Goal: Find specific page/section: Find specific page/section

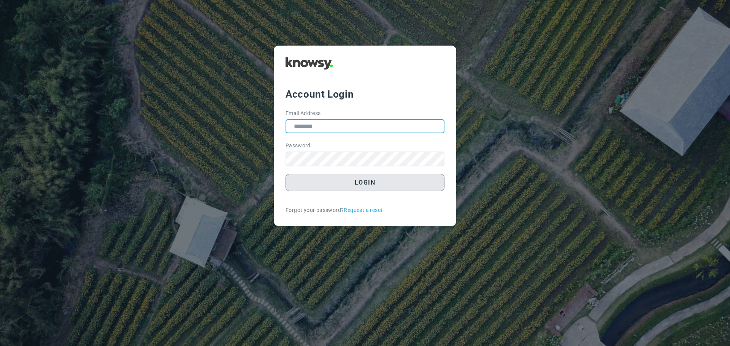
type input "**********"
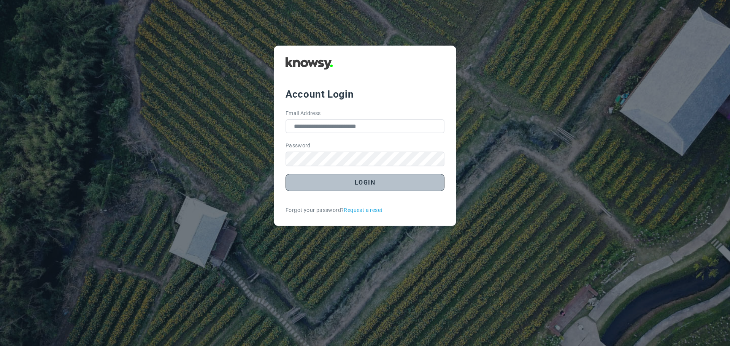
click at [365, 182] on button "Login" at bounding box center [364, 182] width 159 height 17
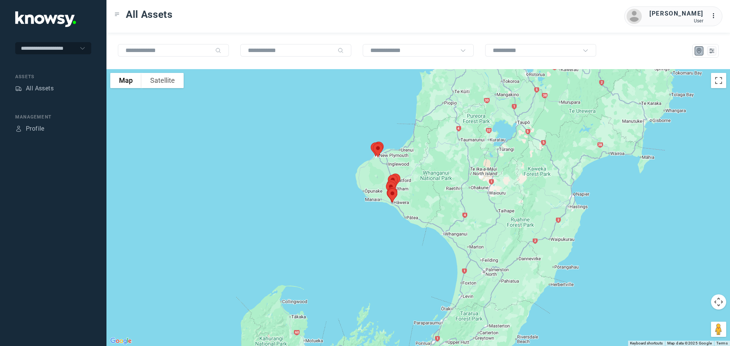
drag, startPoint x: 390, startPoint y: 162, endPoint x: 355, endPoint y: 223, distance: 70.5
click at [355, 223] on div at bounding box center [417, 207] width 623 height 277
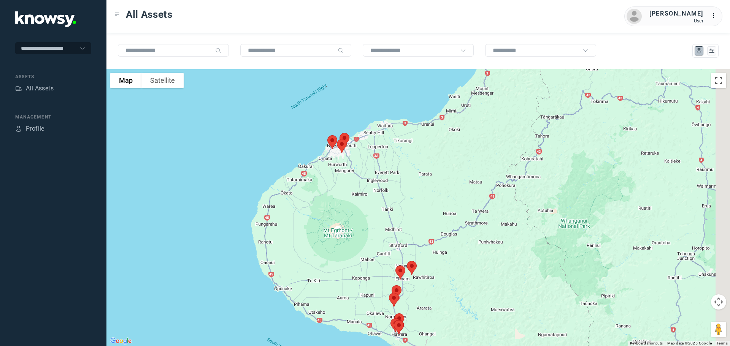
drag, startPoint x: 367, startPoint y: 160, endPoint x: 339, endPoint y: 210, distance: 57.0
click at [339, 210] on div at bounding box center [417, 207] width 623 height 277
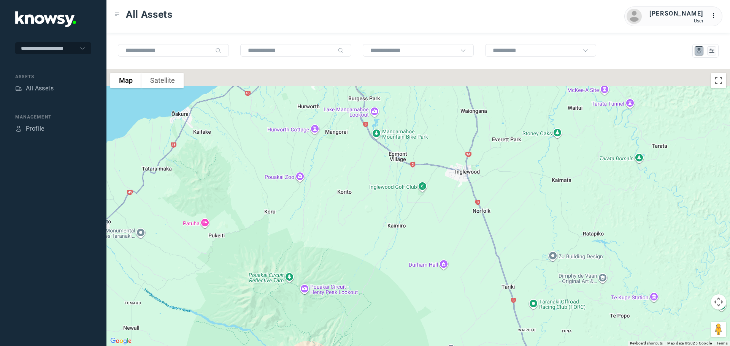
drag, startPoint x: 336, startPoint y: 168, endPoint x: 317, endPoint y: 223, distance: 57.4
click at [318, 223] on div at bounding box center [417, 207] width 623 height 277
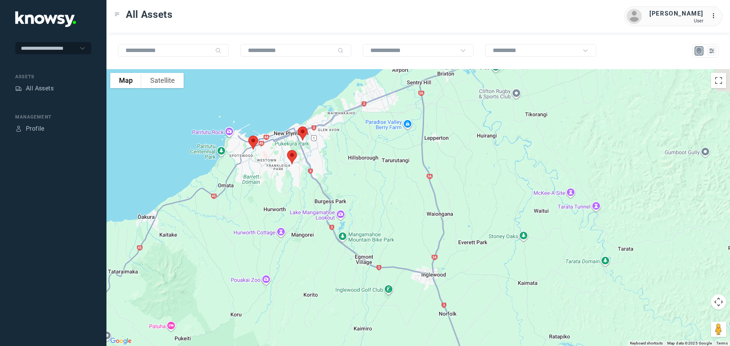
drag, startPoint x: 309, startPoint y: 204, endPoint x: 302, endPoint y: 231, distance: 27.2
click at [302, 231] on div at bounding box center [417, 207] width 623 height 277
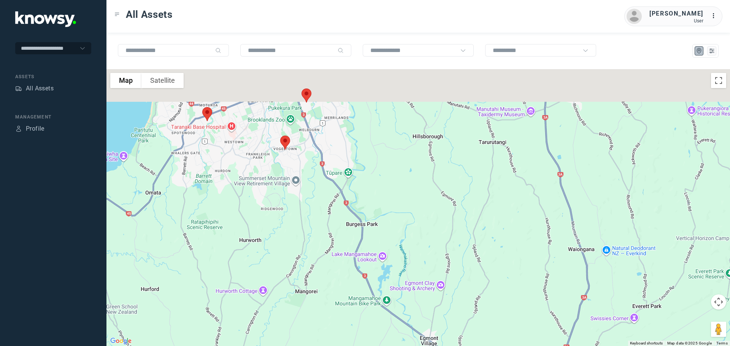
drag, startPoint x: 296, startPoint y: 172, endPoint x: 303, endPoint y: 209, distance: 38.1
click at [302, 208] on div at bounding box center [417, 207] width 623 height 277
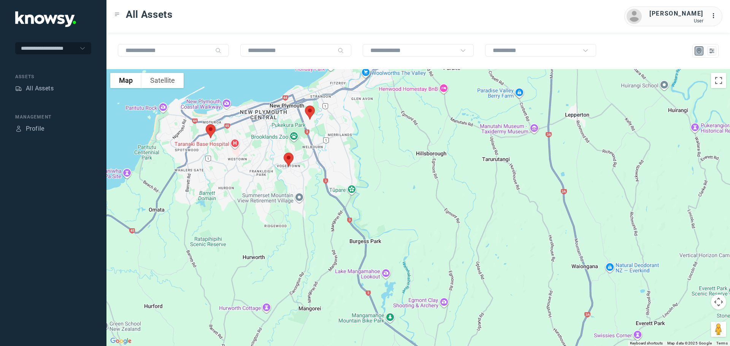
click at [312, 113] on img at bounding box center [310, 113] width 16 height 20
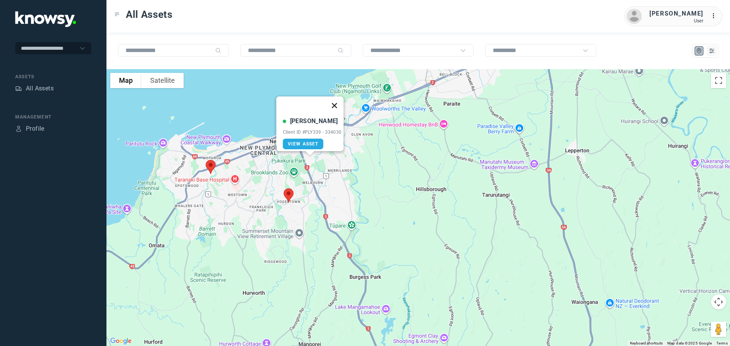
click at [336, 101] on button "Close" at bounding box center [334, 106] width 18 height 18
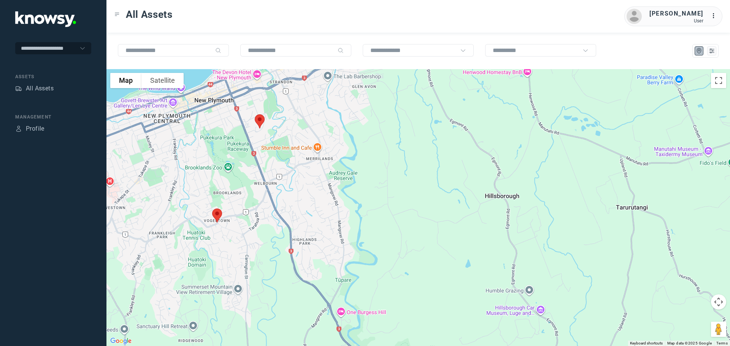
click at [258, 119] on img at bounding box center [260, 121] width 16 height 20
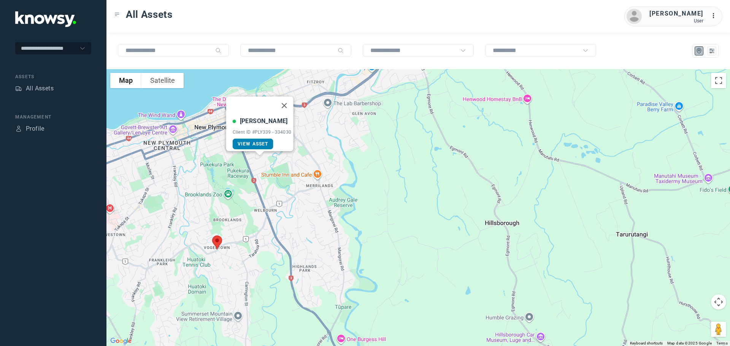
click at [253, 139] on link "View Asset" at bounding box center [253, 144] width 41 height 11
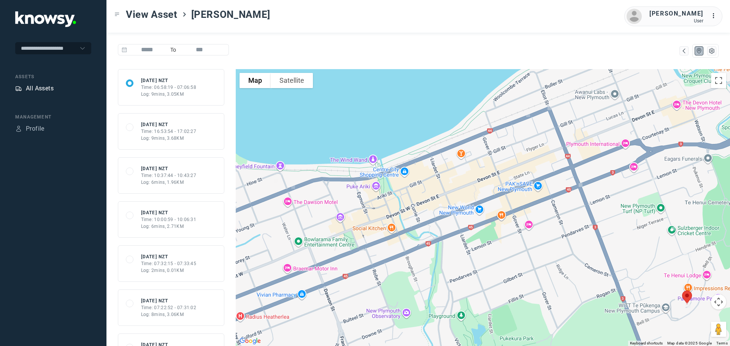
click at [50, 86] on div "All Assets" at bounding box center [40, 88] width 28 height 9
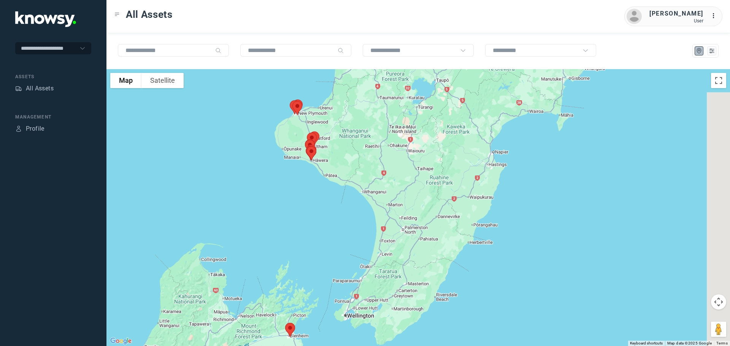
drag, startPoint x: 366, startPoint y: 131, endPoint x: 269, endPoint y: 147, distance: 97.9
click at [272, 149] on div at bounding box center [417, 207] width 623 height 277
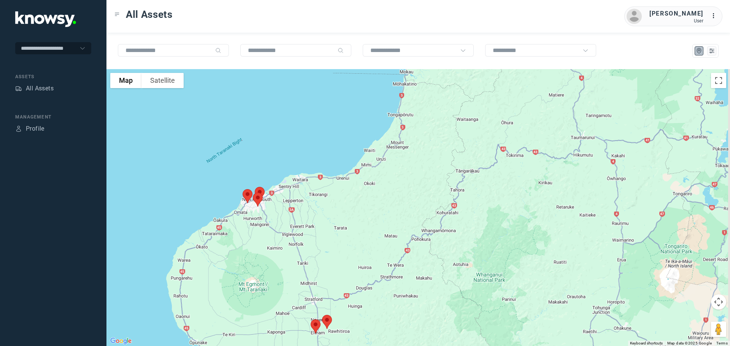
drag, startPoint x: 309, startPoint y: 115, endPoint x: 220, endPoint y: 253, distance: 163.6
click at [225, 255] on div at bounding box center [417, 207] width 623 height 277
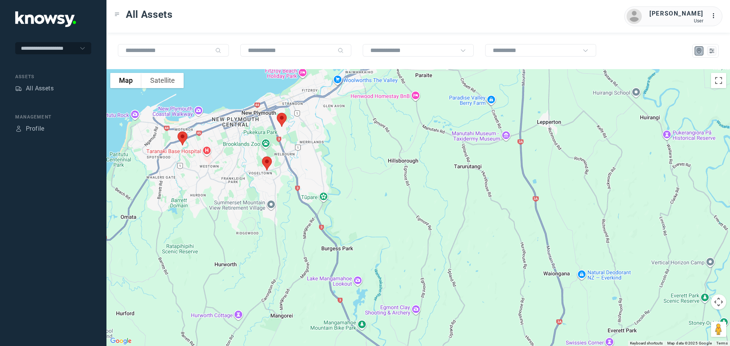
drag, startPoint x: 201, startPoint y: 206, endPoint x: 246, endPoint y: 216, distance: 46.5
click at [246, 216] on div at bounding box center [417, 207] width 623 height 277
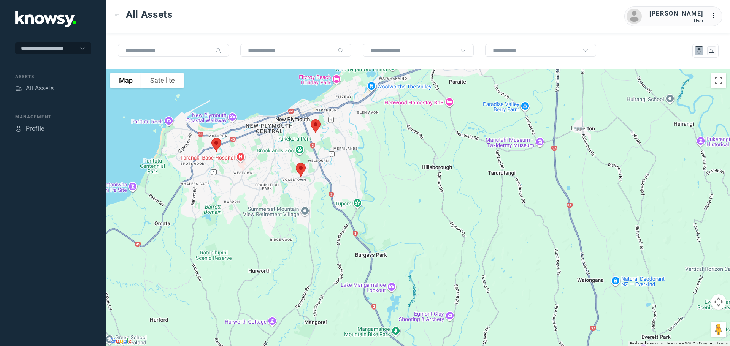
click at [218, 145] on img at bounding box center [216, 145] width 16 height 20
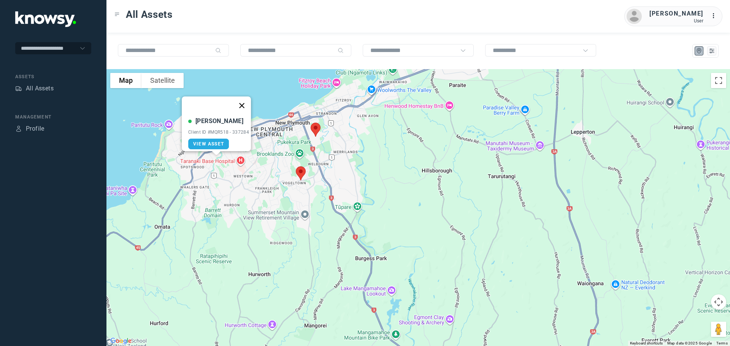
click at [247, 98] on button "Close" at bounding box center [242, 106] width 18 height 18
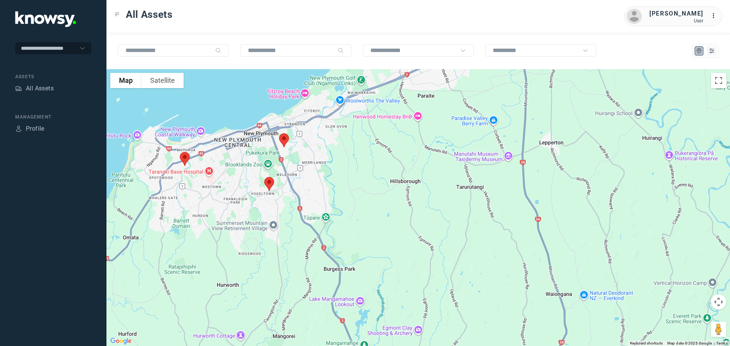
drag, startPoint x: 355, startPoint y: 144, endPoint x: 298, endPoint y: 192, distance: 74.7
click at [298, 192] on div at bounding box center [417, 207] width 623 height 277
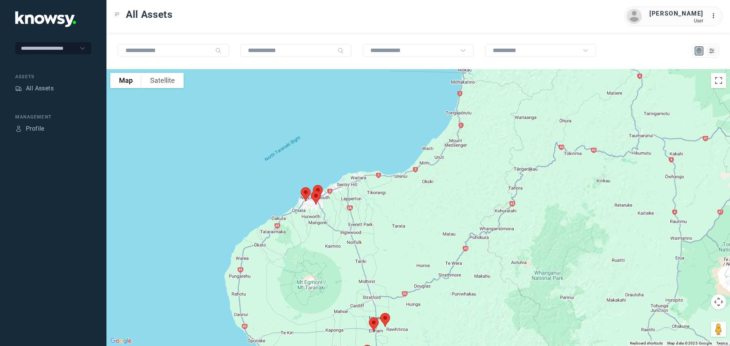
drag, startPoint x: 340, startPoint y: 264, endPoint x: 304, endPoint y: 130, distance: 138.5
click at [304, 130] on div at bounding box center [417, 207] width 623 height 277
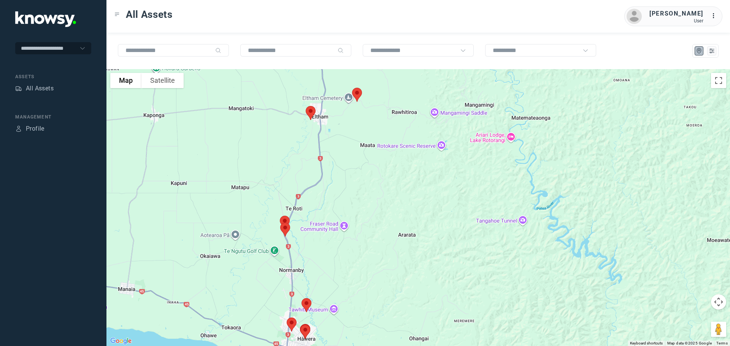
click at [310, 108] on img at bounding box center [311, 113] width 16 height 20
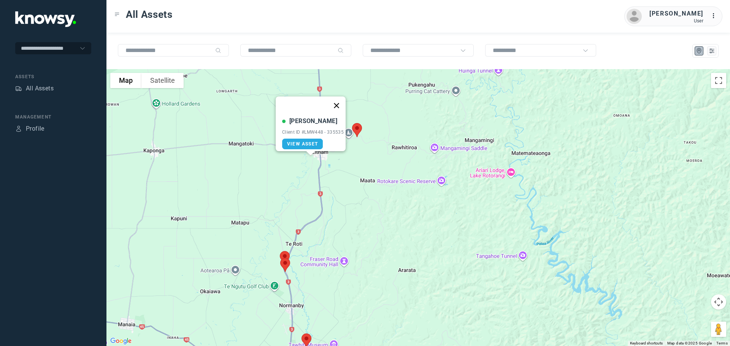
click at [336, 103] on button "Close" at bounding box center [336, 106] width 18 height 18
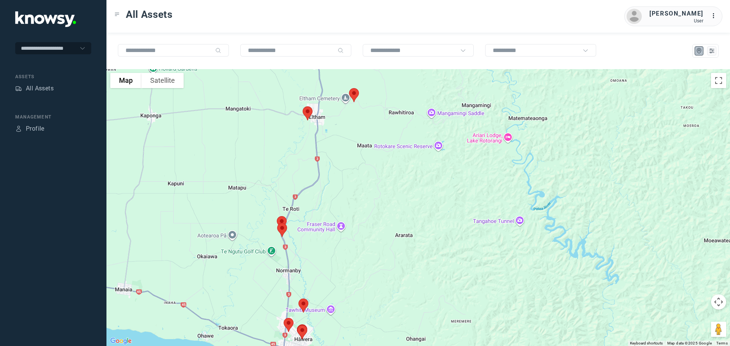
drag, startPoint x: 314, startPoint y: 222, endPoint x: 314, endPoint y: 161, distance: 60.8
click at [314, 161] on div "To navigate, press the arrow keys." at bounding box center [417, 207] width 623 height 277
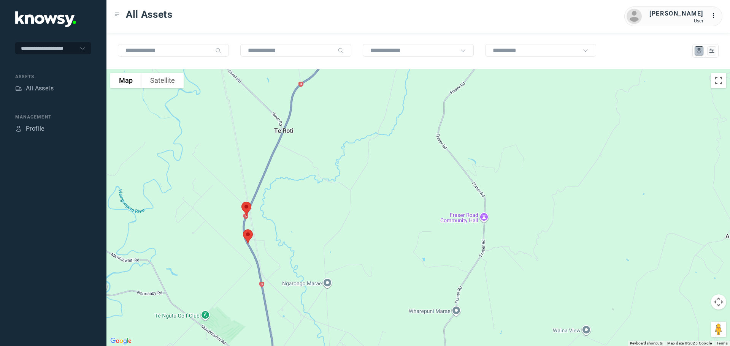
click at [243, 204] on img at bounding box center [246, 209] width 16 height 20
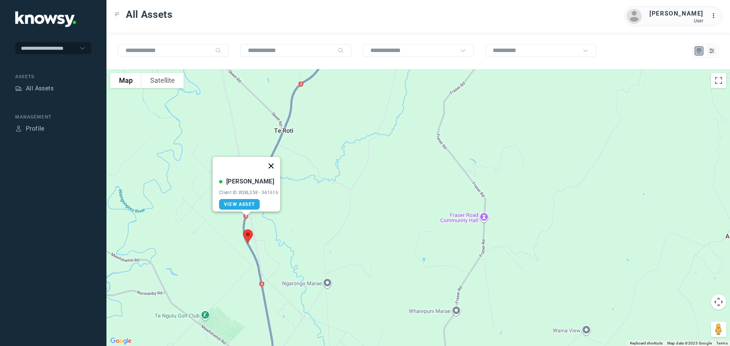
click at [276, 162] on button "Close" at bounding box center [271, 166] width 18 height 18
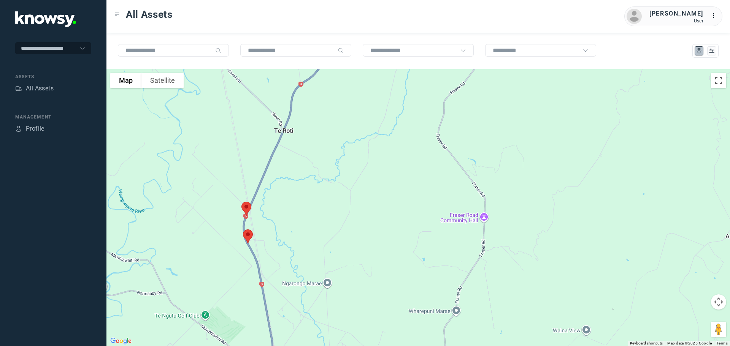
click at [250, 234] on img at bounding box center [248, 237] width 16 height 20
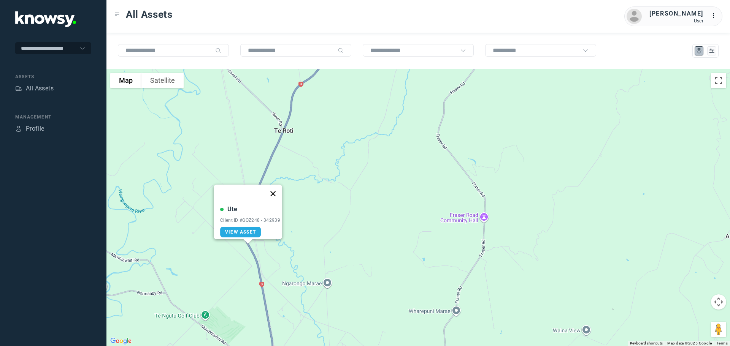
click at [274, 188] on button "Close" at bounding box center [273, 194] width 18 height 18
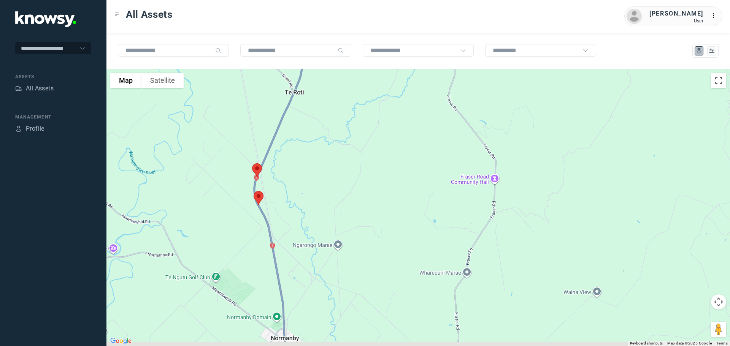
drag, startPoint x: 283, startPoint y: 199, endPoint x: 309, endPoint y: 120, distance: 83.4
click at [309, 120] on div "To navigate, press the arrow keys." at bounding box center [417, 207] width 623 height 277
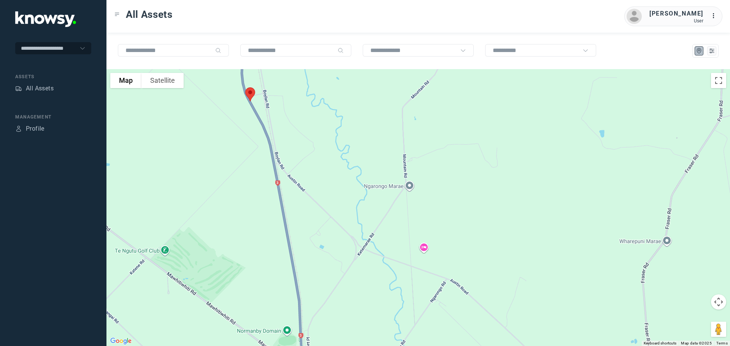
drag, startPoint x: 299, startPoint y: 209, endPoint x: 302, endPoint y: 79, distance: 129.2
click at [302, 76] on div at bounding box center [417, 207] width 623 height 277
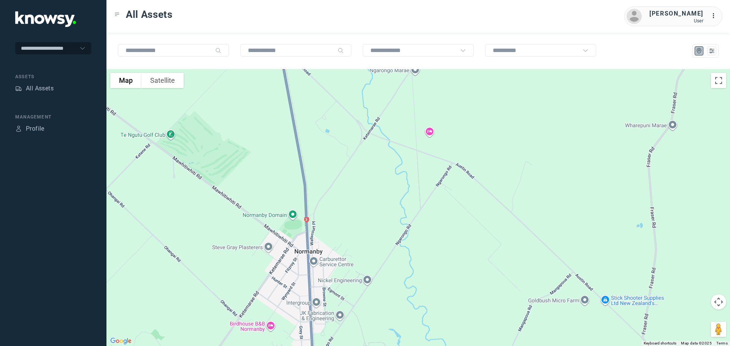
click at [306, 78] on div at bounding box center [417, 207] width 623 height 277
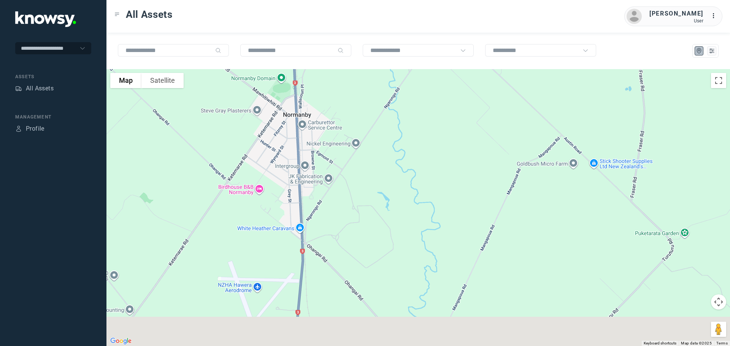
drag, startPoint x: 315, startPoint y: 163, endPoint x: 313, endPoint y: 83, distance: 80.2
click at [314, 66] on div "To navigate the map with touch gestures double-tap and hold your finger on the …" at bounding box center [417, 190] width 623 height 314
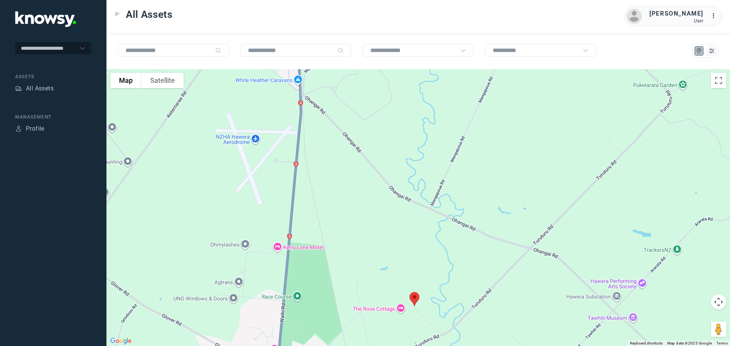
drag, startPoint x: 318, startPoint y: 136, endPoint x: 316, endPoint y: 90, distance: 45.7
click at [316, 90] on div at bounding box center [417, 207] width 623 height 277
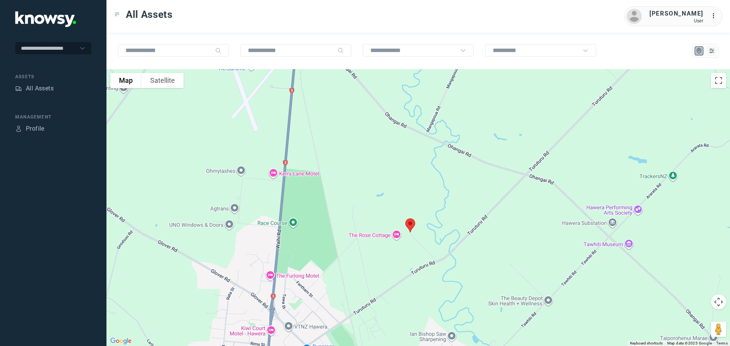
drag, startPoint x: 319, startPoint y: 171, endPoint x: 321, endPoint y: 111, distance: 59.7
click at [321, 112] on div at bounding box center [417, 207] width 623 height 277
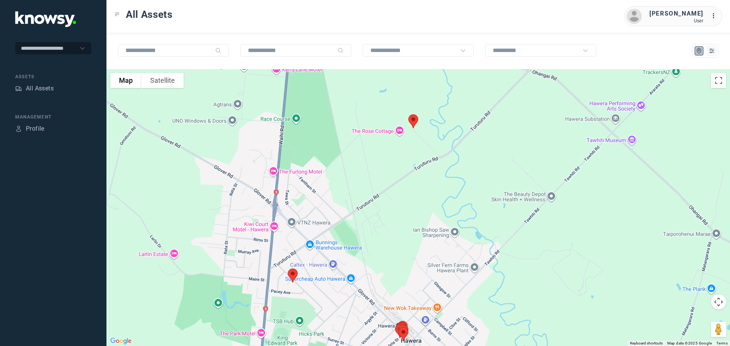
click at [413, 122] on img at bounding box center [413, 121] width 16 height 20
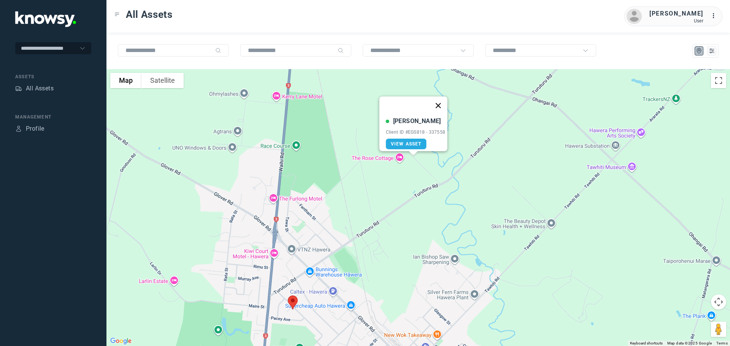
click at [438, 103] on button "Close" at bounding box center [438, 106] width 18 height 18
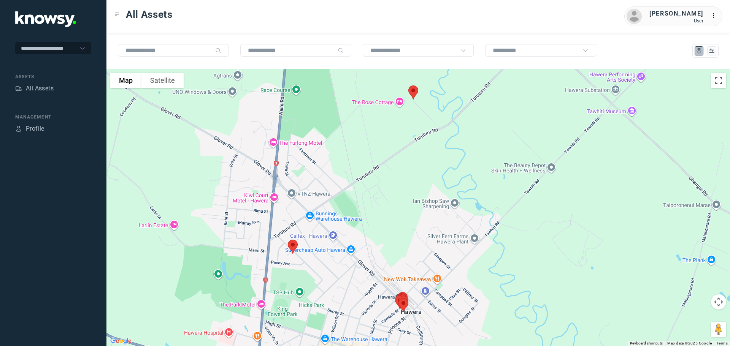
drag, startPoint x: 341, startPoint y: 192, endPoint x: 347, endPoint y: 112, distance: 80.4
click at [347, 112] on div "To navigate, press the arrow keys." at bounding box center [417, 207] width 623 height 277
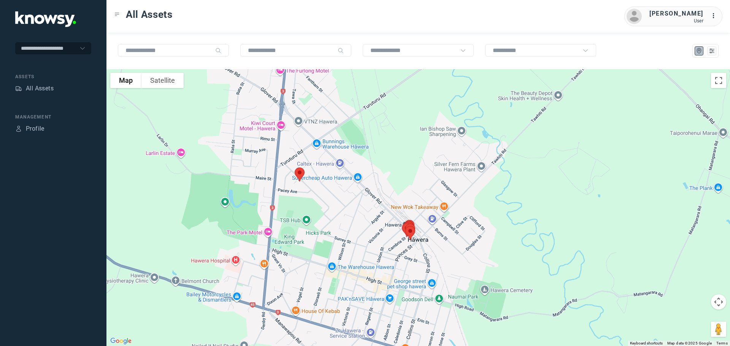
drag, startPoint x: 330, startPoint y: 176, endPoint x: 330, endPoint y: 133, distance: 43.3
click at [330, 133] on div at bounding box center [417, 207] width 623 height 277
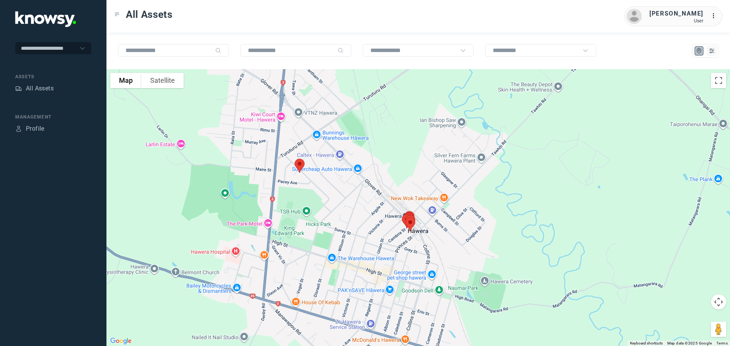
click at [301, 162] on img at bounding box center [299, 166] width 16 height 20
click at [328, 117] on button "Close" at bounding box center [324, 123] width 18 height 18
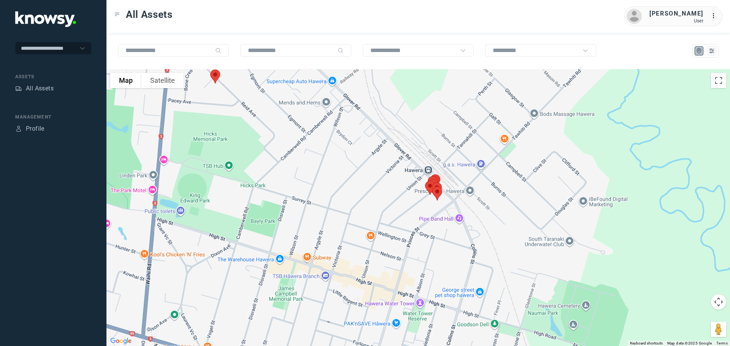
drag, startPoint x: 379, startPoint y: 215, endPoint x: 332, endPoint y: 162, distance: 71.1
click at [332, 162] on div at bounding box center [417, 207] width 623 height 277
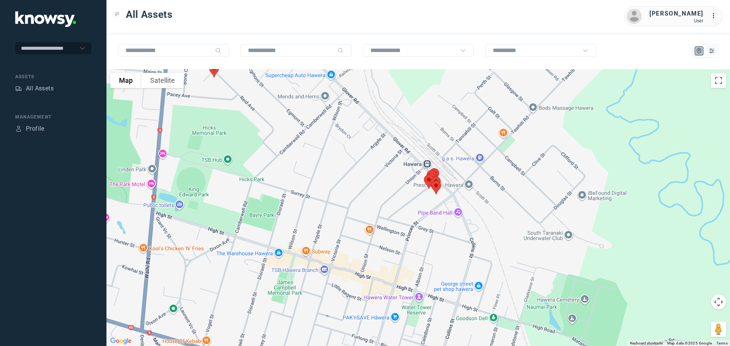
drag, startPoint x: 366, startPoint y: 188, endPoint x: 359, endPoint y: 166, distance: 22.5
click at [359, 166] on div at bounding box center [417, 207] width 623 height 277
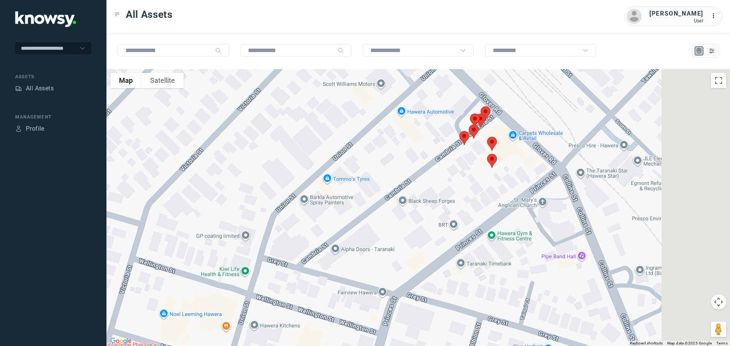
drag, startPoint x: 493, startPoint y: 185, endPoint x: 375, endPoint y: 184, distance: 118.2
click at [375, 184] on div at bounding box center [417, 207] width 623 height 277
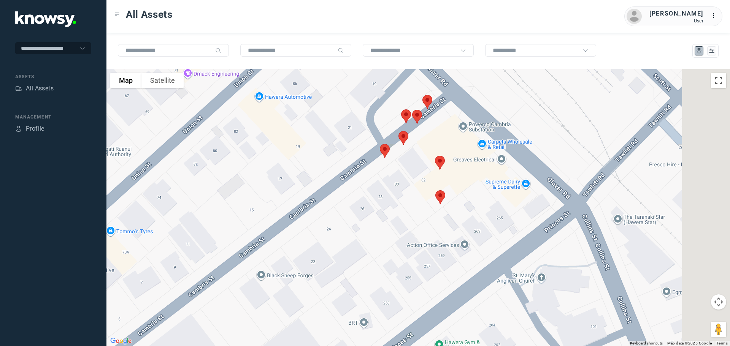
drag, startPoint x: 386, startPoint y: 196, endPoint x: 340, endPoint y: 223, distance: 53.6
click at [343, 223] on div at bounding box center [417, 207] width 623 height 277
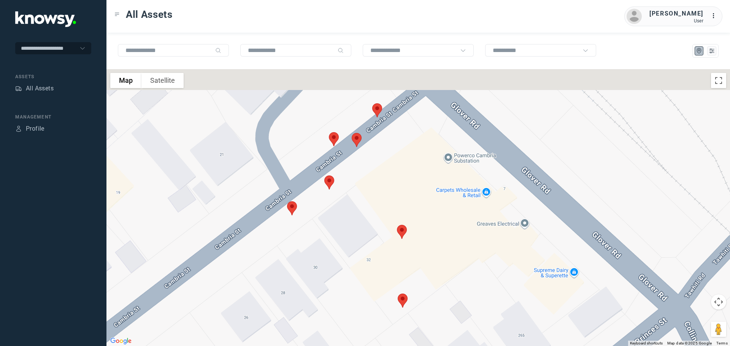
drag, startPoint x: 360, startPoint y: 170, endPoint x: 325, endPoint y: 246, distance: 83.6
click at [325, 246] on div at bounding box center [417, 207] width 623 height 277
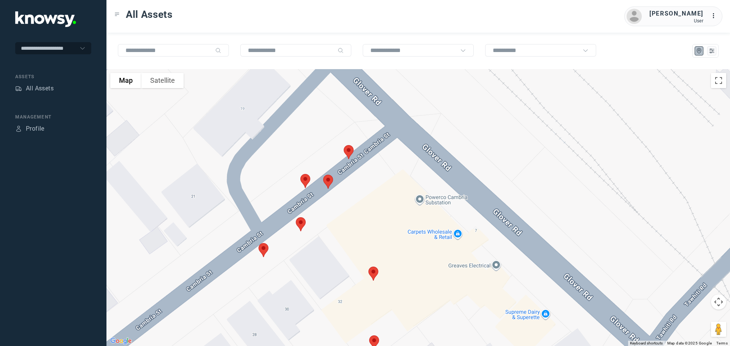
click at [263, 250] on img at bounding box center [263, 250] width 16 height 20
click at [303, 223] on img at bounding box center [301, 224] width 16 height 20
click at [328, 178] on button "Close" at bounding box center [326, 182] width 18 height 18
click at [307, 179] on img at bounding box center [305, 181] width 16 height 20
click at [350, 146] on img at bounding box center [349, 152] width 16 height 20
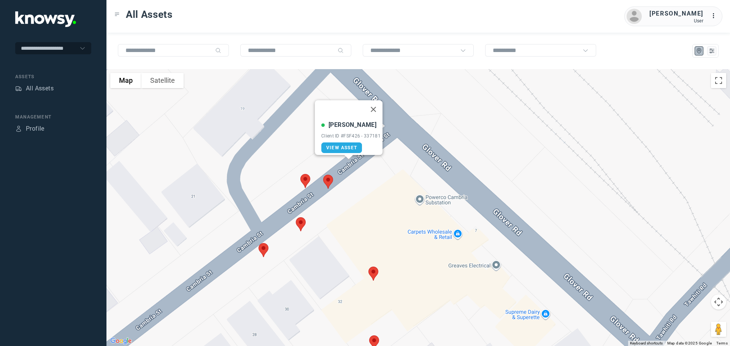
click at [330, 182] on img at bounding box center [328, 182] width 16 height 20
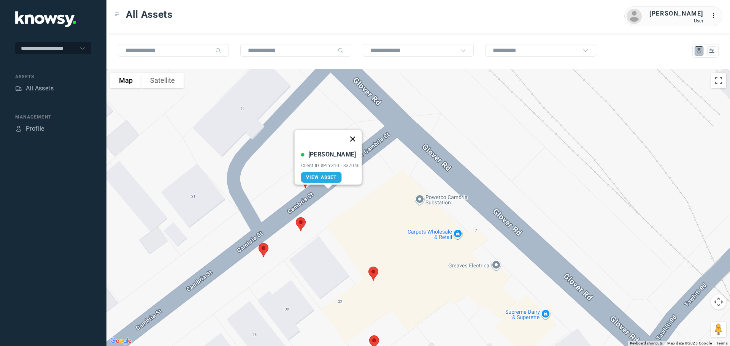
click at [356, 135] on button "Close" at bounding box center [352, 139] width 18 height 18
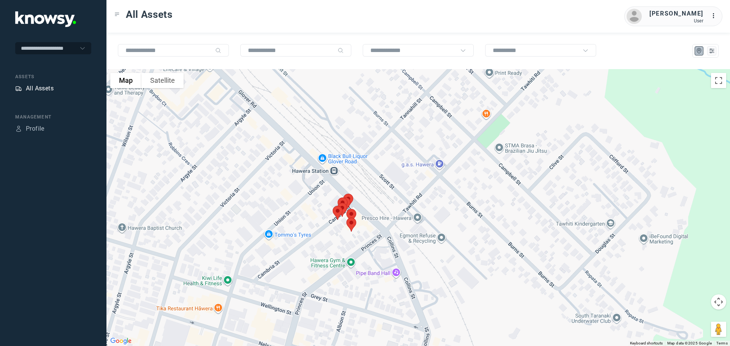
click at [37, 90] on div "All Assets" at bounding box center [40, 88] width 28 height 9
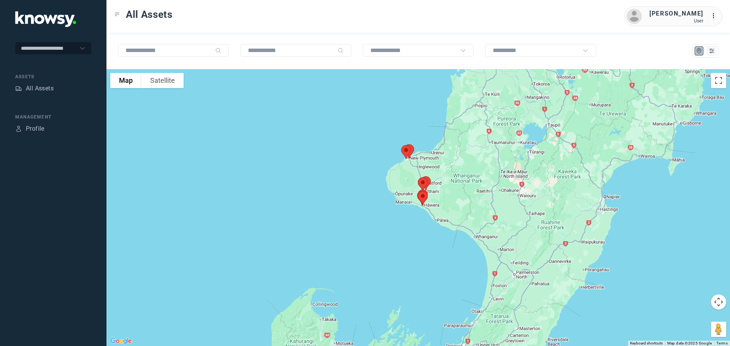
drag, startPoint x: 415, startPoint y: 122, endPoint x: 410, endPoint y: 191, distance: 69.3
click at [410, 191] on div at bounding box center [417, 207] width 623 height 277
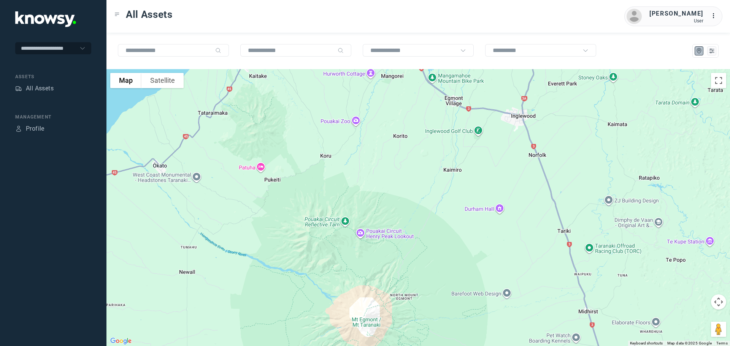
drag, startPoint x: 404, startPoint y: 169, endPoint x: 405, endPoint y: 253, distance: 83.2
click at [405, 253] on div at bounding box center [417, 207] width 623 height 277
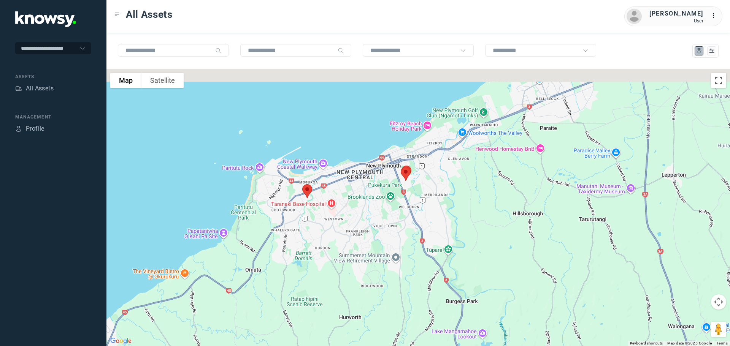
drag, startPoint x: 345, startPoint y: 206, endPoint x: 368, endPoint y: 243, distance: 43.9
click at [368, 243] on div at bounding box center [417, 207] width 623 height 277
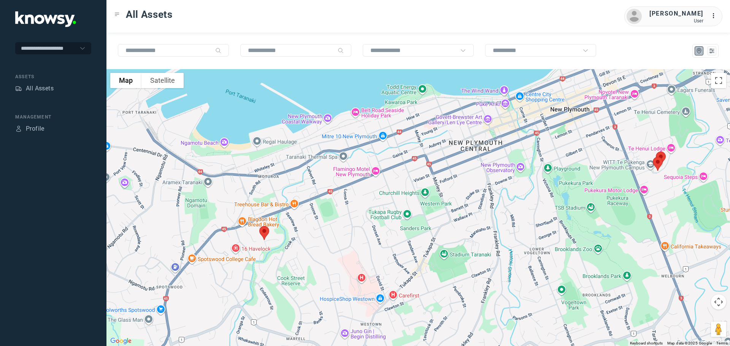
drag, startPoint x: 404, startPoint y: 190, endPoint x: 422, endPoint y: 229, distance: 43.2
click at [481, 277] on div at bounding box center [417, 207] width 623 height 277
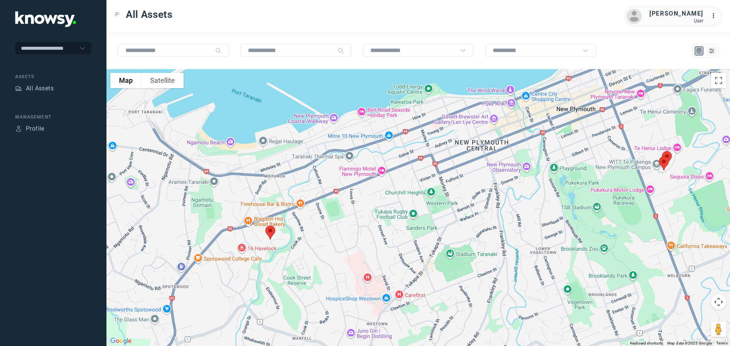
click at [269, 228] on img at bounding box center [270, 233] width 16 height 20
click at [299, 184] on button "Close" at bounding box center [296, 190] width 18 height 18
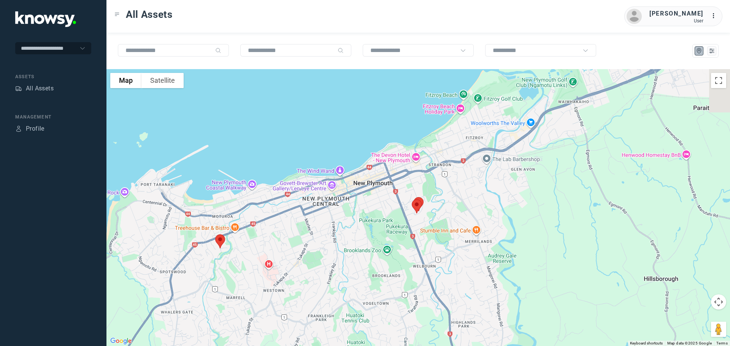
drag, startPoint x: 463, startPoint y: 210, endPoint x: 378, endPoint y: 231, distance: 87.3
click at [378, 231] on div at bounding box center [417, 207] width 623 height 277
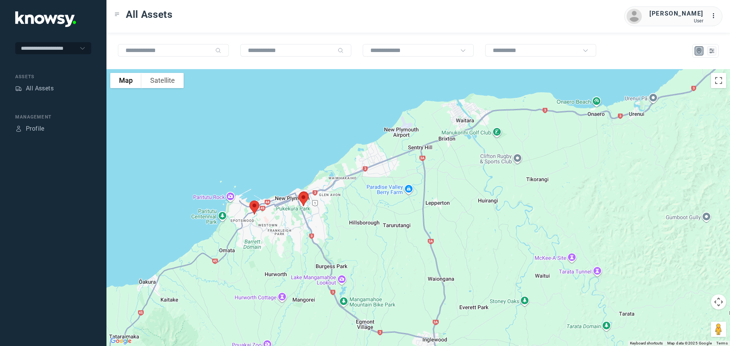
drag, startPoint x: 428, startPoint y: 111, endPoint x: 433, endPoint y: 98, distance: 13.8
click at [433, 98] on div at bounding box center [417, 207] width 623 height 277
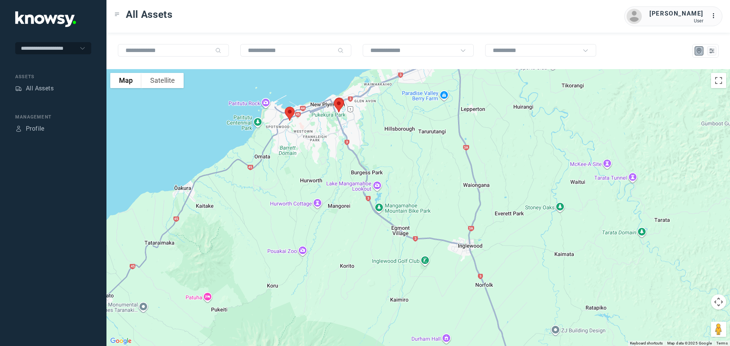
drag, startPoint x: 453, startPoint y: 136, endPoint x: 440, endPoint y: 81, distance: 56.5
click at [442, 82] on div at bounding box center [417, 207] width 623 height 277
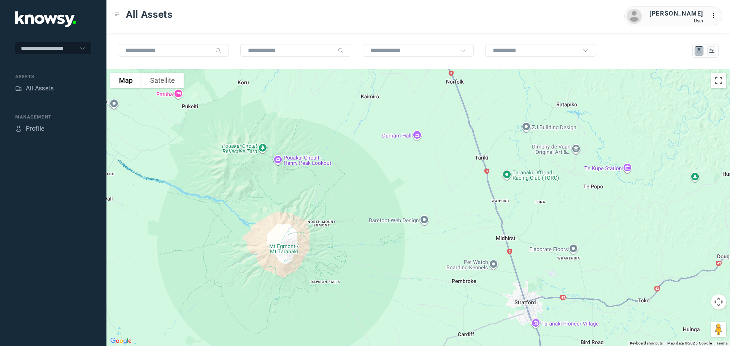
drag, startPoint x: 475, startPoint y: 114, endPoint x: 475, endPoint y: 110, distance: 4.6
click at [475, 110] on div at bounding box center [417, 207] width 623 height 277
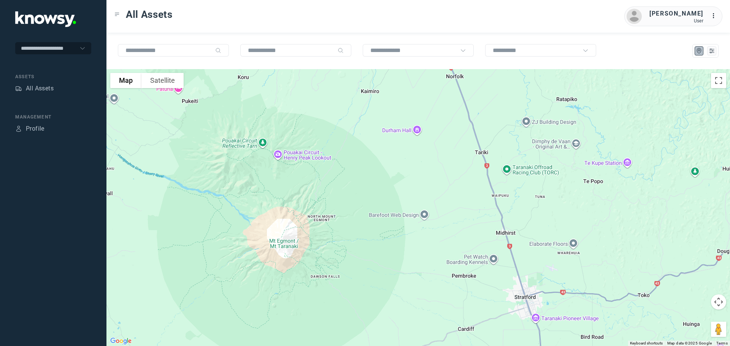
drag, startPoint x: 475, startPoint y: 110, endPoint x: 458, endPoint y: 72, distance: 41.5
click at [459, 62] on div "To navigate the map with touch gestures double-tap and hold your finger on the …" at bounding box center [417, 190] width 623 height 314
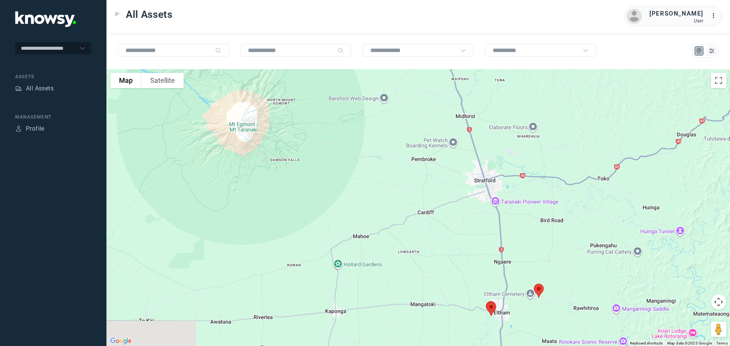
drag, startPoint x: 496, startPoint y: 111, endPoint x: 491, endPoint y: 101, distance: 11.6
click at [491, 101] on div at bounding box center [417, 207] width 623 height 277
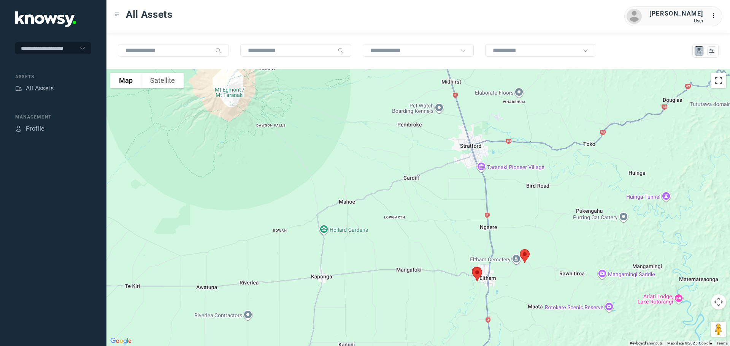
click at [514, 158] on div at bounding box center [417, 207] width 623 height 277
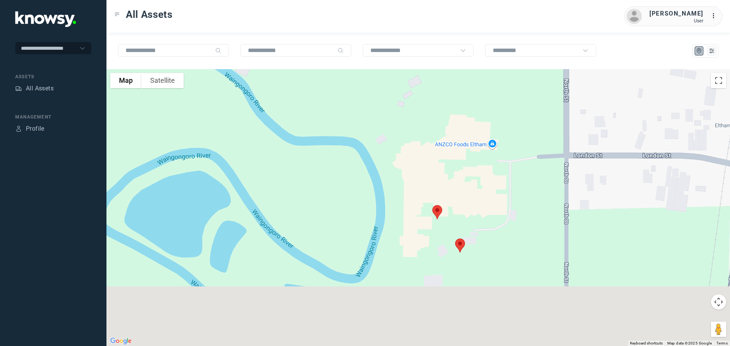
drag, startPoint x: 485, startPoint y: 300, endPoint x: 474, endPoint y: 168, distance: 132.7
click at [475, 168] on div at bounding box center [417, 207] width 623 height 277
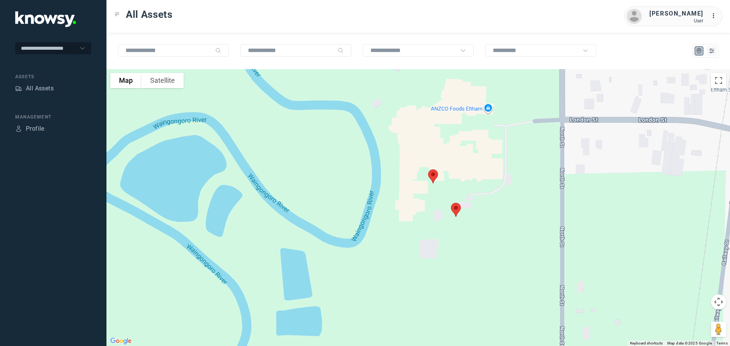
click at [457, 211] on img at bounding box center [456, 210] width 16 height 20
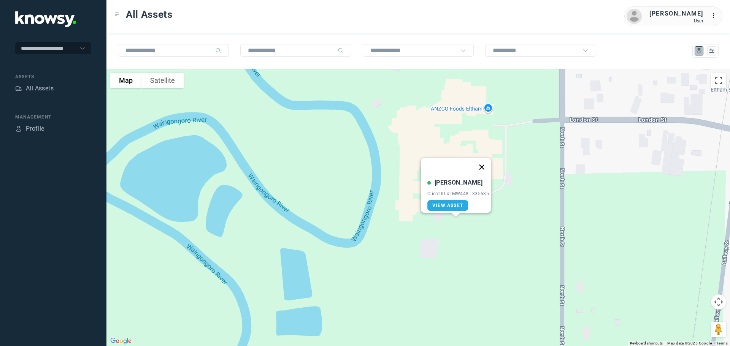
click at [485, 158] on button "Close" at bounding box center [481, 167] width 18 height 18
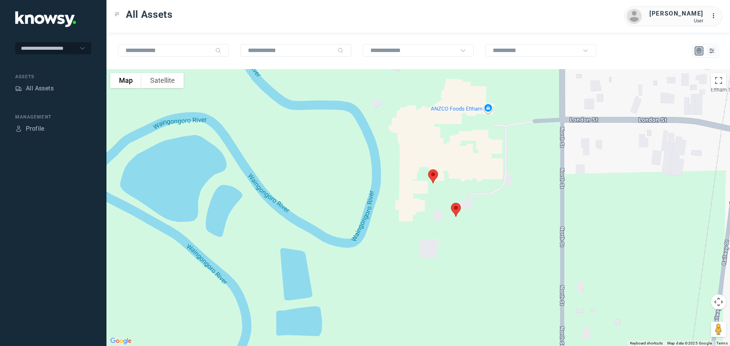
click at [435, 174] on img at bounding box center [433, 176] width 16 height 20
click at [461, 130] on button "Close" at bounding box center [457, 134] width 18 height 18
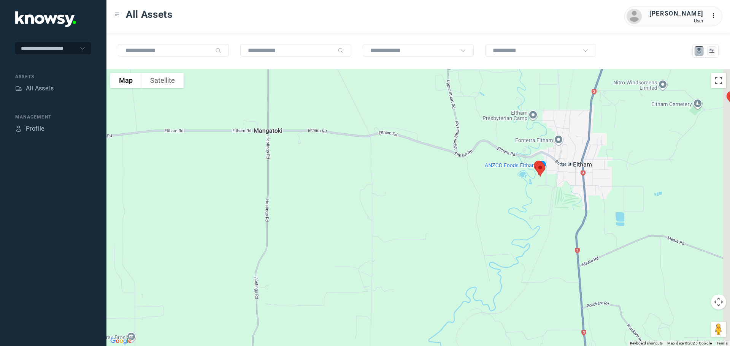
drag, startPoint x: 583, startPoint y: 254, endPoint x: 516, endPoint y: 158, distance: 117.2
click at [517, 159] on div "To navigate, press the arrow keys." at bounding box center [417, 207] width 623 height 277
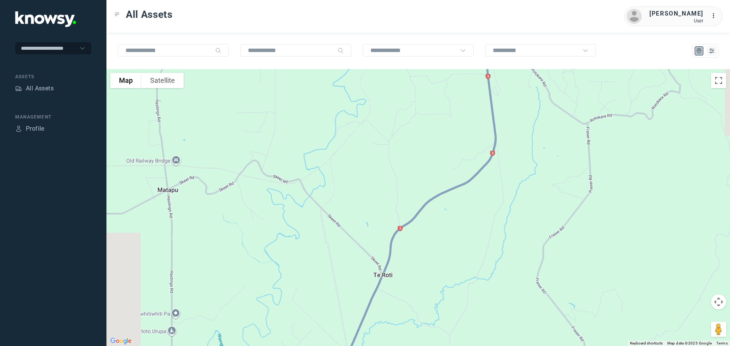
drag, startPoint x: 536, startPoint y: 213, endPoint x: 524, endPoint y: 112, distance: 102.2
click at [531, 83] on div at bounding box center [417, 207] width 623 height 277
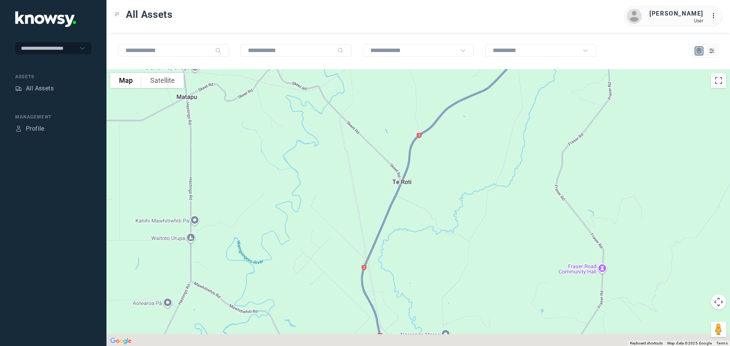
drag, startPoint x: 493, startPoint y: 163, endPoint x: 541, endPoint y: 68, distance: 106.2
click at [541, 68] on div "To navigate the map with touch gestures double-tap and hold your finger on the …" at bounding box center [417, 190] width 623 height 314
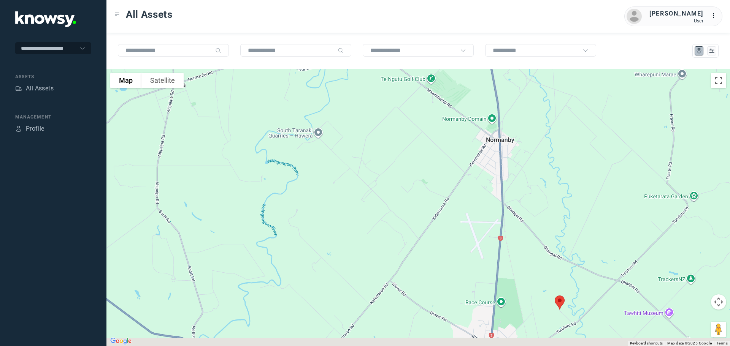
drag, startPoint x: 507, startPoint y: 177, endPoint x: 498, endPoint y: 73, distance: 104.6
click at [507, 80] on div at bounding box center [417, 207] width 623 height 277
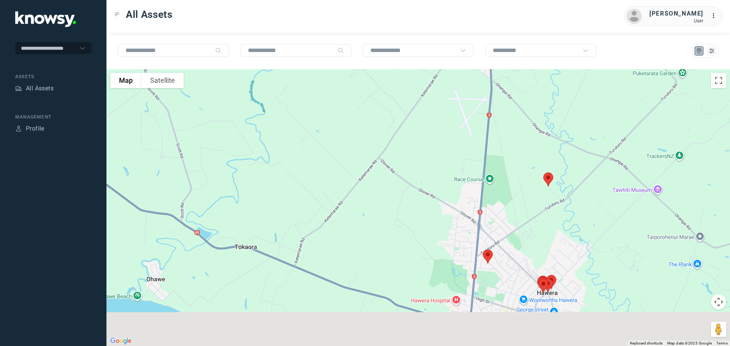
drag, startPoint x: 502, startPoint y: 137, endPoint x: 495, endPoint y: 95, distance: 42.0
click at [495, 95] on div at bounding box center [417, 207] width 623 height 277
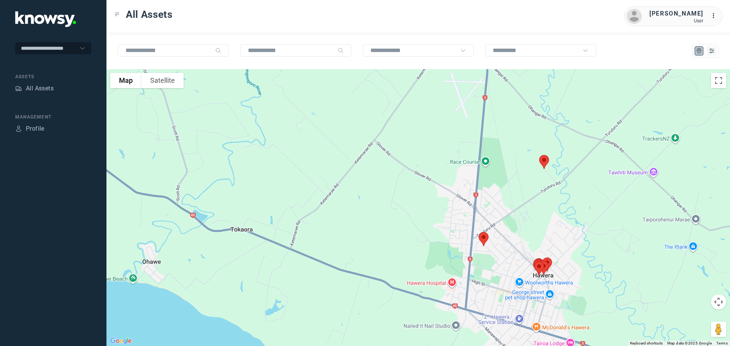
click at [486, 239] on img at bounding box center [483, 239] width 16 height 20
click at [508, 191] on button "Close" at bounding box center [508, 196] width 18 height 18
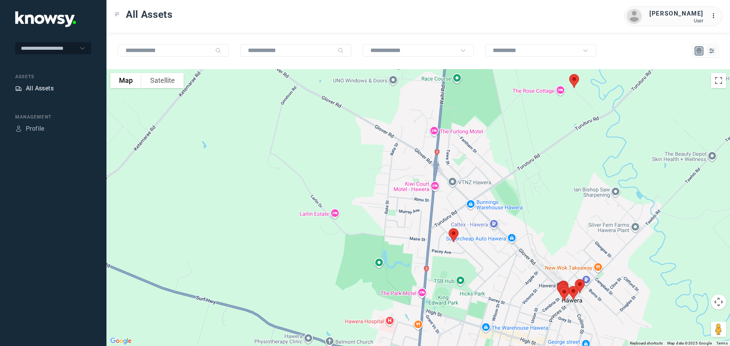
click at [34, 86] on div "All Assets" at bounding box center [40, 88] width 28 height 9
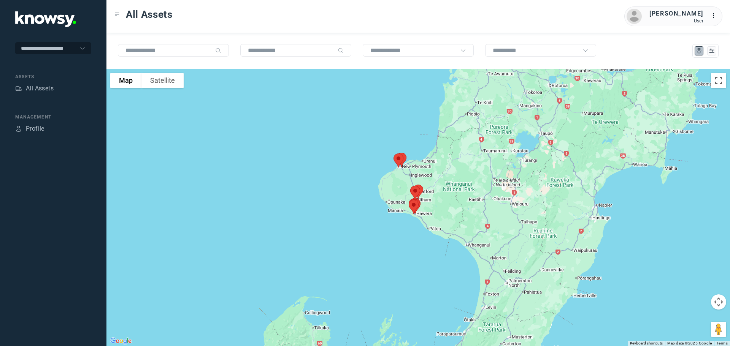
drag, startPoint x: 409, startPoint y: 146, endPoint x: 396, endPoint y: 205, distance: 60.2
click at [396, 205] on div at bounding box center [417, 207] width 623 height 277
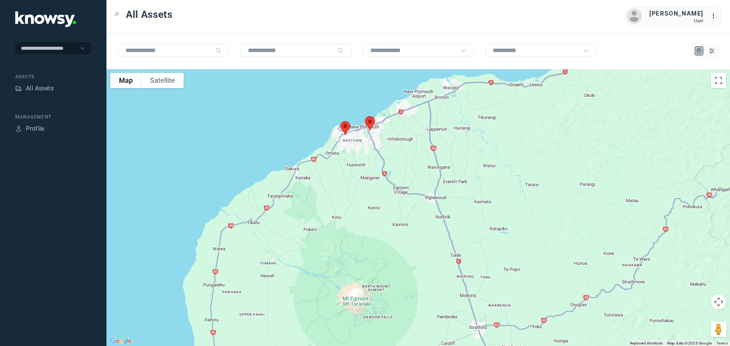
drag, startPoint x: 374, startPoint y: 147, endPoint x: 359, endPoint y: 203, distance: 58.0
click at [360, 203] on div at bounding box center [417, 207] width 623 height 277
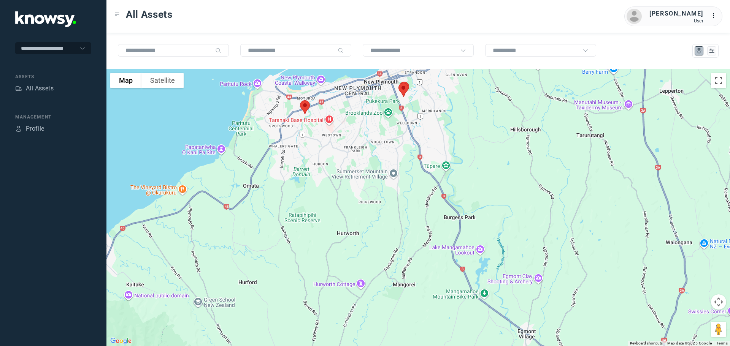
drag, startPoint x: 346, startPoint y: 199, endPoint x: 347, endPoint y: 241, distance: 41.8
click at [347, 241] on div at bounding box center [417, 207] width 623 height 277
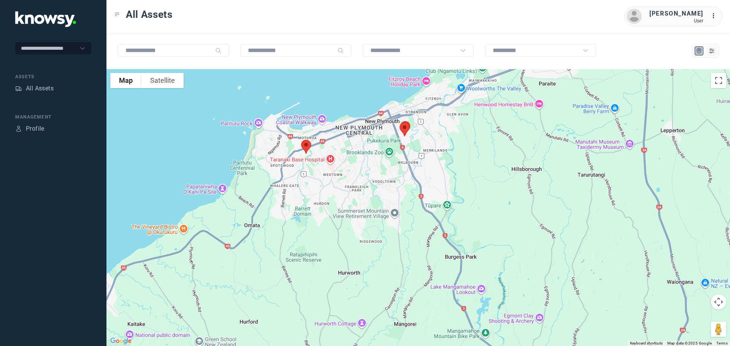
click at [303, 146] on img at bounding box center [306, 147] width 16 height 20
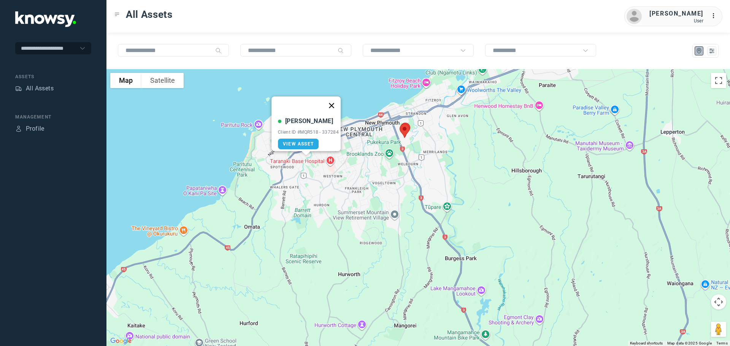
click at [332, 101] on button "Close" at bounding box center [331, 106] width 18 height 18
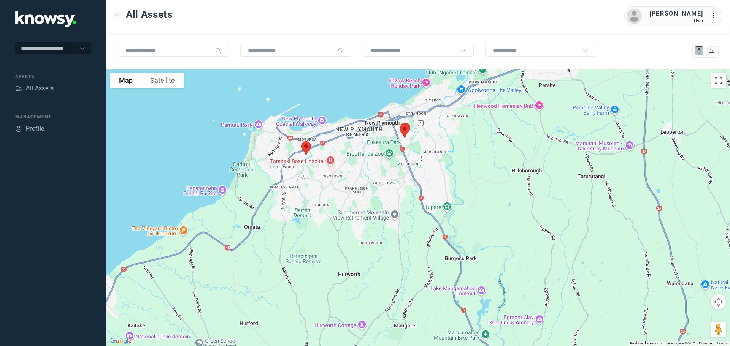
drag, startPoint x: 363, startPoint y: 189, endPoint x: 358, endPoint y: 221, distance: 32.2
click at [358, 221] on div "To navigate, press the arrow keys." at bounding box center [417, 207] width 623 height 277
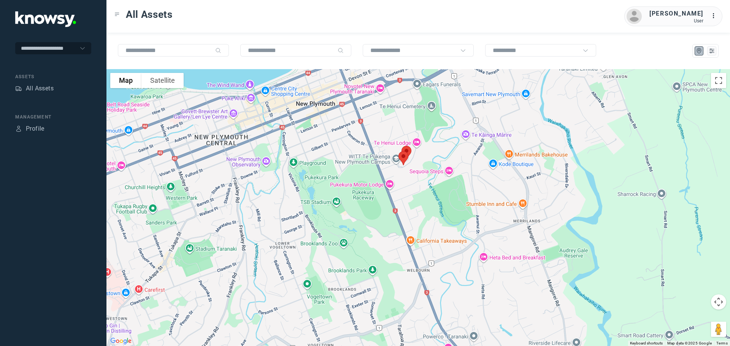
drag, startPoint x: 388, startPoint y: 133, endPoint x: 401, endPoint y: 195, distance: 64.0
click at [401, 195] on div at bounding box center [417, 207] width 623 height 277
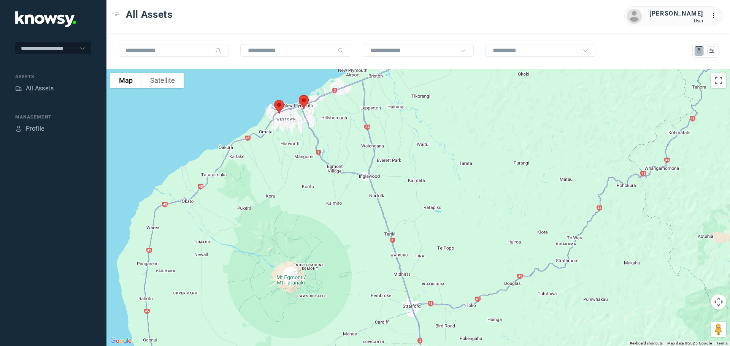
drag, startPoint x: 320, startPoint y: 185, endPoint x: 316, endPoint y: 141, distance: 44.6
click at [316, 141] on div at bounding box center [417, 207] width 623 height 277
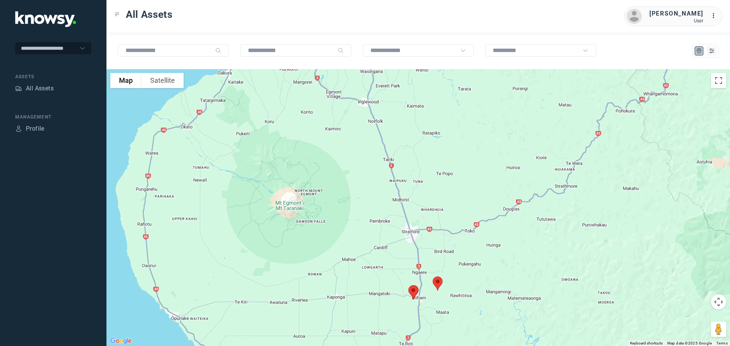
drag, startPoint x: 357, startPoint y: 178, endPoint x: 351, endPoint y: 127, distance: 51.2
click at [351, 127] on div at bounding box center [417, 207] width 623 height 277
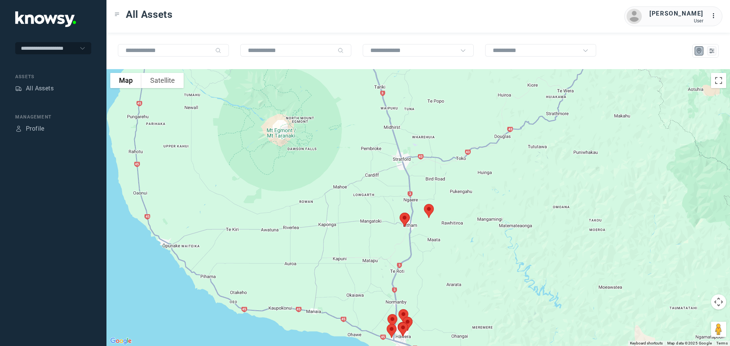
drag, startPoint x: 365, startPoint y: 159, endPoint x: 361, endPoint y: 117, distance: 42.4
click at [361, 117] on div at bounding box center [417, 207] width 623 height 277
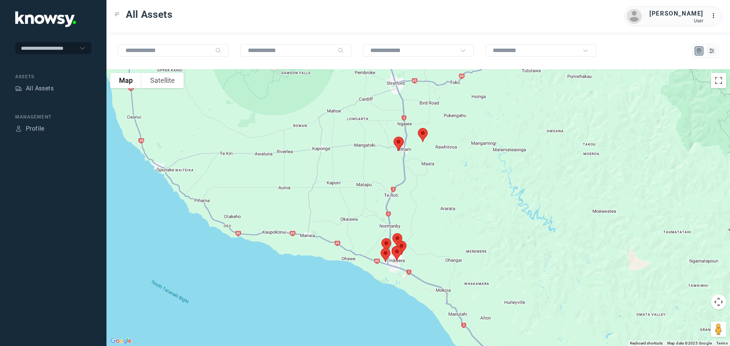
click at [382, 171] on div at bounding box center [417, 207] width 623 height 277
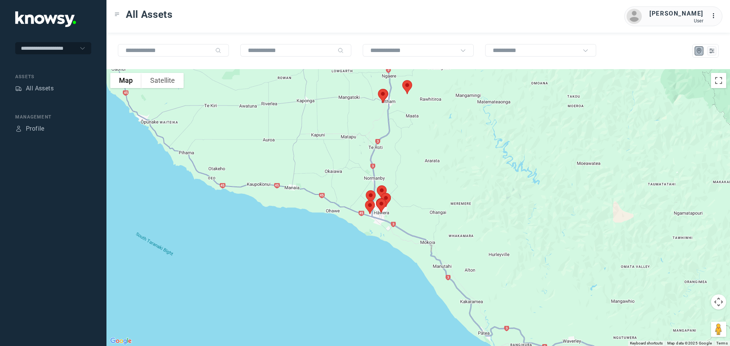
drag, startPoint x: 394, startPoint y: 214, endPoint x: 385, endPoint y: 142, distance: 73.2
click at [385, 142] on div at bounding box center [417, 207] width 623 height 277
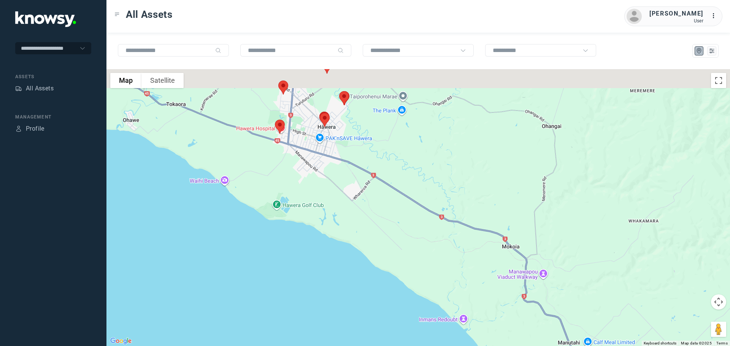
drag, startPoint x: 361, startPoint y: 148, endPoint x: 370, endPoint y: 193, distance: 46.1
click at [370, 192] on div at bounding box center [417, 207] width 623 height 277
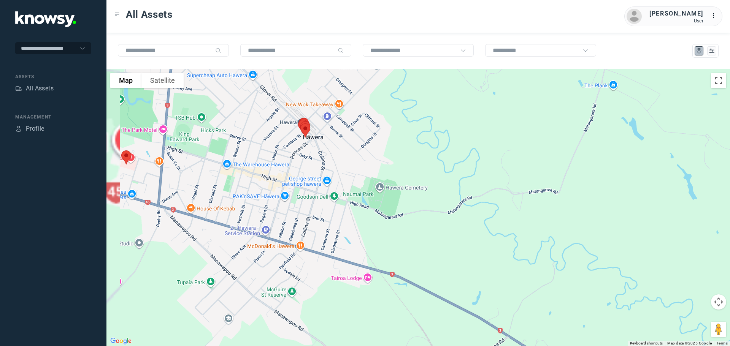
drag, startPoint x: 329, startPoint y: 184, endPoint x: 466, endPoint y: 190, distance: 137.7
click at [466, 190] on div at bounding box center [417, 207] width 623 height 277
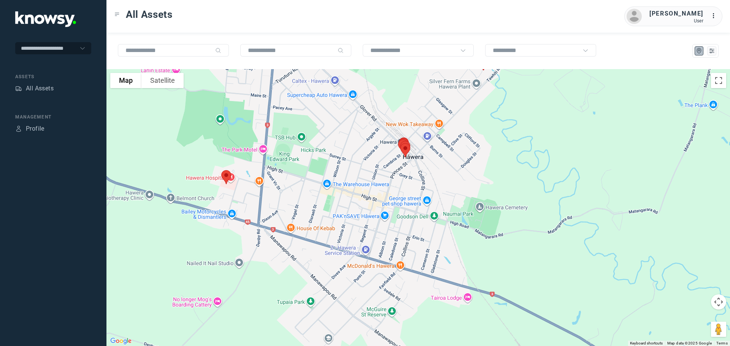
click at [226, 174] on img at bounding box center [226, 177] width 16 height 20
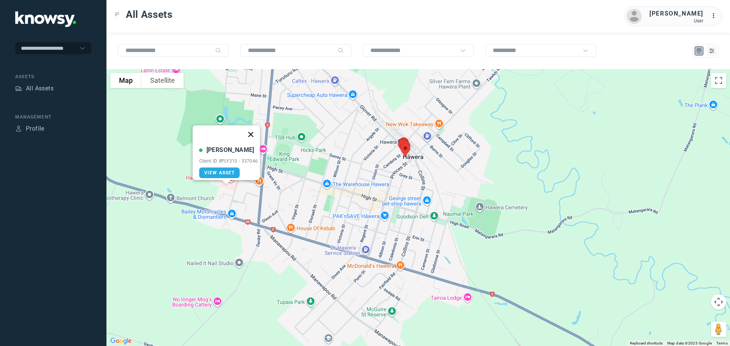
click at [252, 131] on button "Close" at bounding box center [250, 134] width 18 height 18
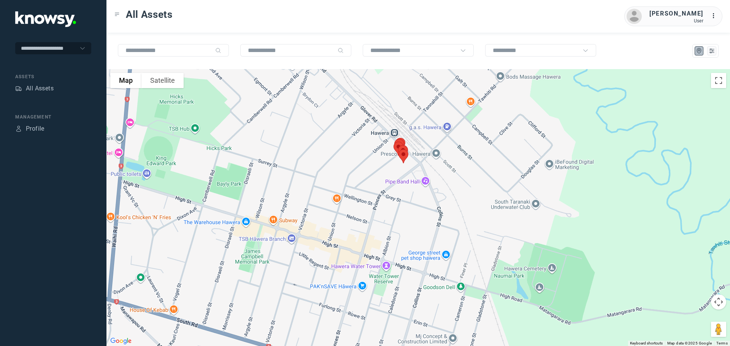
drag, startPoint x: 394, startPoint y: 180, endPoint x: 398, endPoint y: 210, distance: 30.6
click at [398, 210] on div "To navigate, press the arrow keys." at bounding box center [417, 207] width 623 height 277
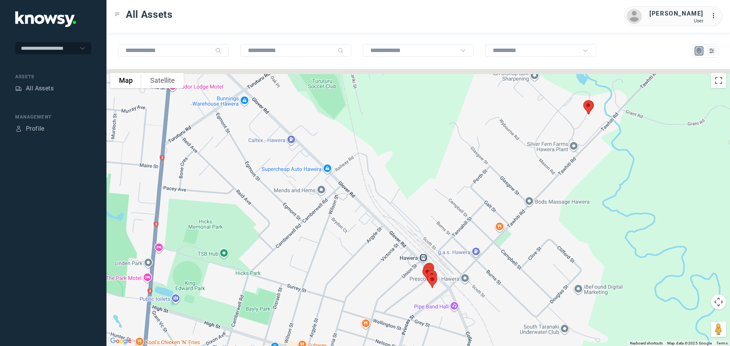
drag, startPoint x: 386, startPoint y: 182, endPoint x: 404, endPoint y: 236, distance: 57.1
click at [404, 236] on div at bounding box center [417, 207] width 623 height 277
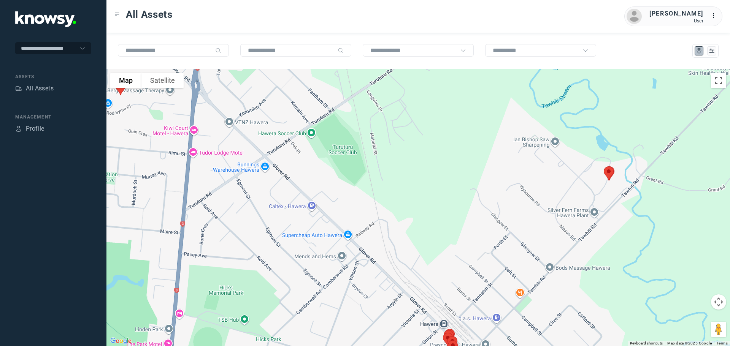
click at [610, 173] on img at bounding box center [608, 173] width 16 height 20
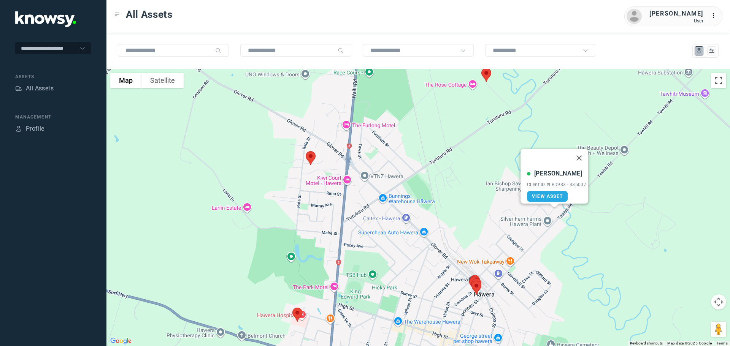
click at [308, 154] on img at bounding box center [311, 158] width 16 height 20
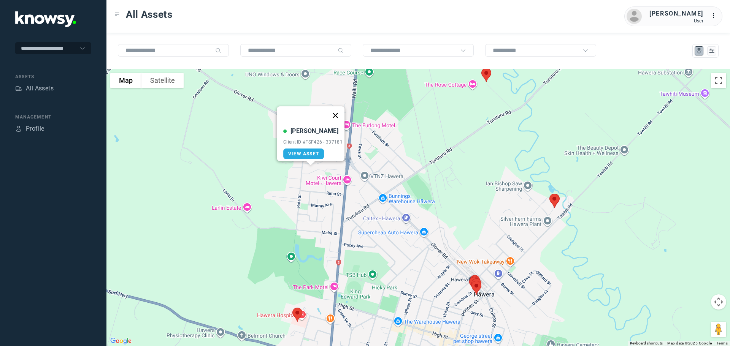
click at [340, 111] on button "Close" at bounding box center [335, 115] width 18 height 18
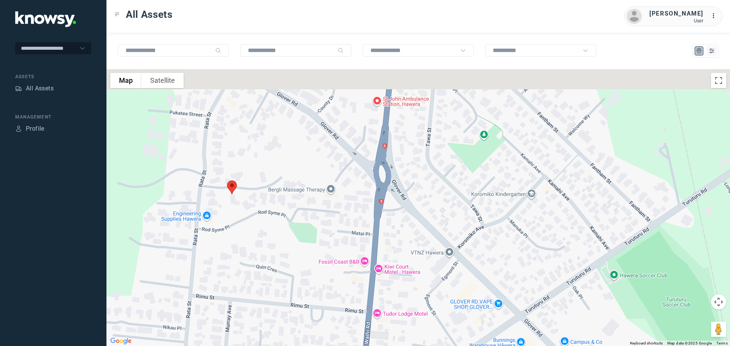
drag, startPoint x: 386, startPoint y: 220, endPoint x: 315, endPoint y: 290, distance: 99.2
click at [315, 290] on div at bounding box center [417, 207] width 623 height 277
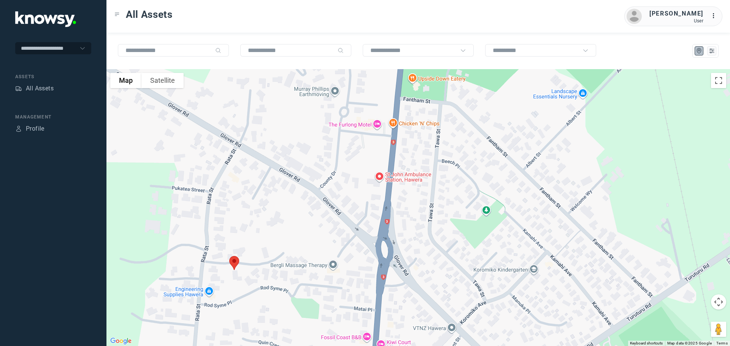
drag, startPoint x: 323, startPoint y: 189, endPoint x: 322, endPoint y: 246, distance: 57.0
click at [322, 246] on div at bounding box center [417, 207] width 623 height 277
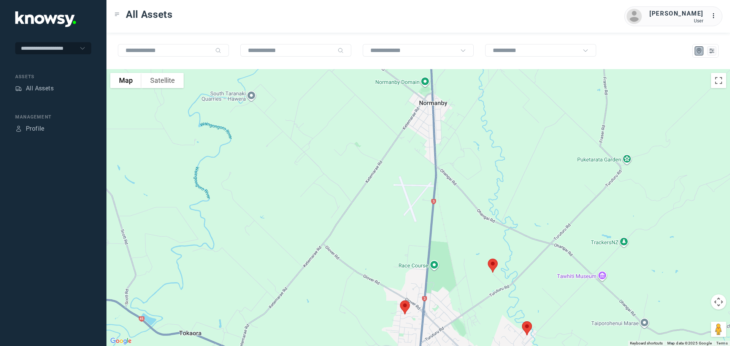
drag, startPoint x: 473, startPoint y: 153, endPoint x: 484, endPoint y: 271, distance: 119.1
click at [484, 280] on div at bounding box center [417, 207] width 623 height 277
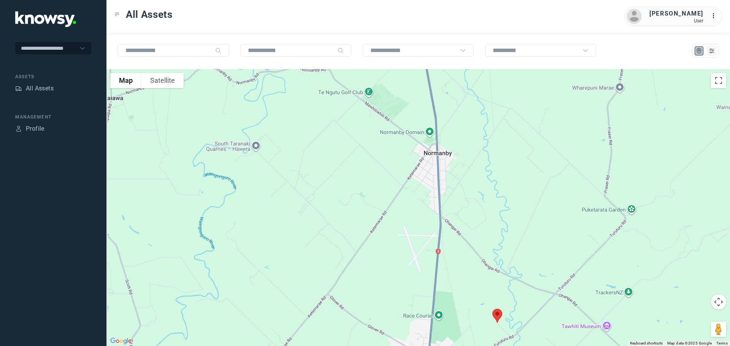
drag, startPoint x: 488, startPoint y: 256, endPoint x: 490, endPoint y: 263, distance: 6.7
click at [490, 263] on div at bounding box center [417, 207] width 623 height 277
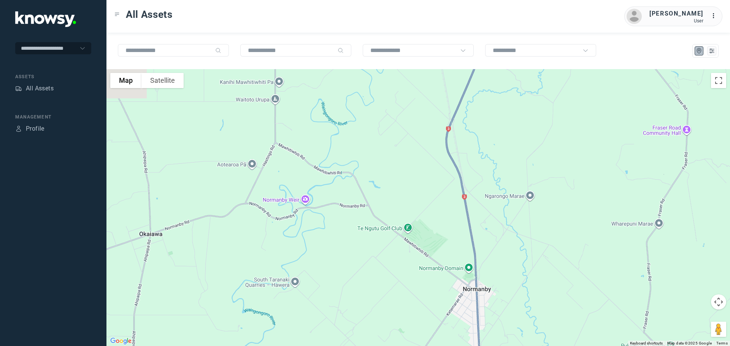
drag, startPoint x: 497, startPoint y: 221, endPoint x: 520, endPoint y: 293, distance: 75.5
click at [520, 293] on div at bounding box center [417, 207] width 623 height 277
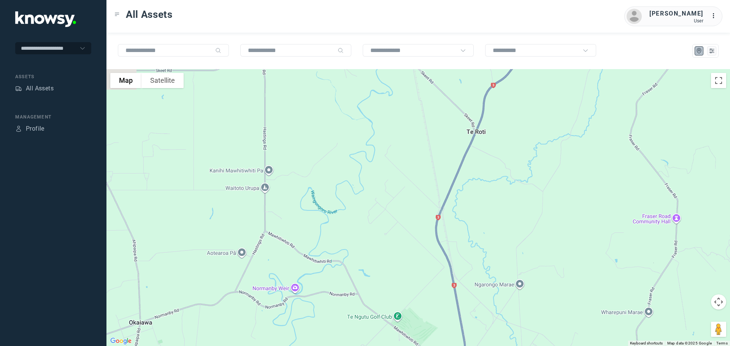
drag, startPoint x: 492, startPoint y: 241, endPoint x: 474, endPoint y: 287, distance: 49.1
click at [474, 287] on div at bounding box center [417, 207] width 623 height 277
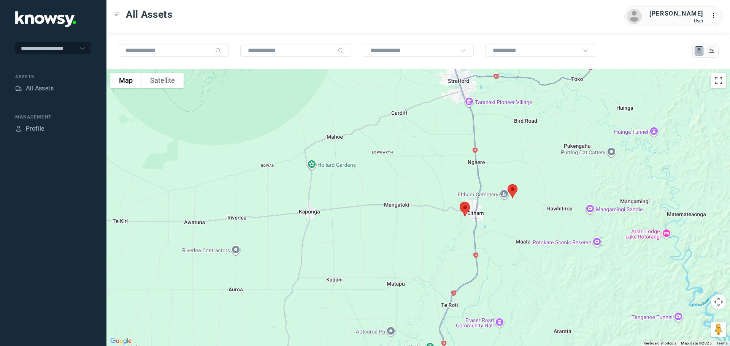
drag, startPoint x: 542, startPoint y: 222, endPoint x: 532, endPoint y: 260, distance: 40.0
click at [532, 260] on div at bounding box center [417, 207] width 623 height 277
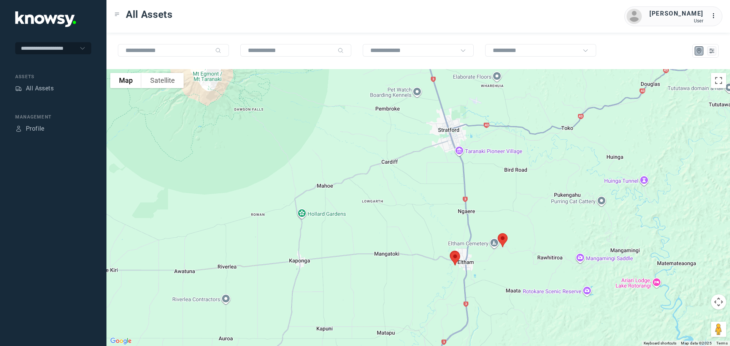
click at [504, 238] on img at bounding box center [502, 240] width 16 height 20
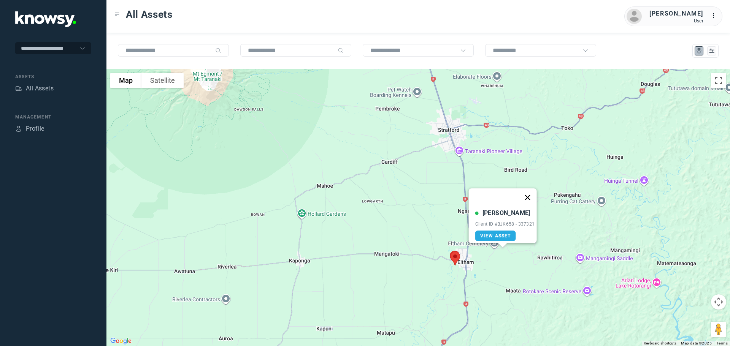
click at [531, 193] on button "Close" at bounding box center [527, 197] width 18 height 18
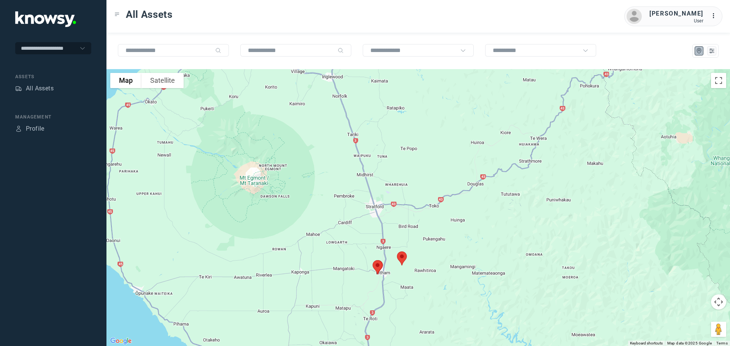
drag, startPoint x: 259, startPoint y: 150, endPoint x: 274, endPoint y: 199, distance: 51.6
click at [274, 199] on div at bounding box center [417, 207] width 623 height 277
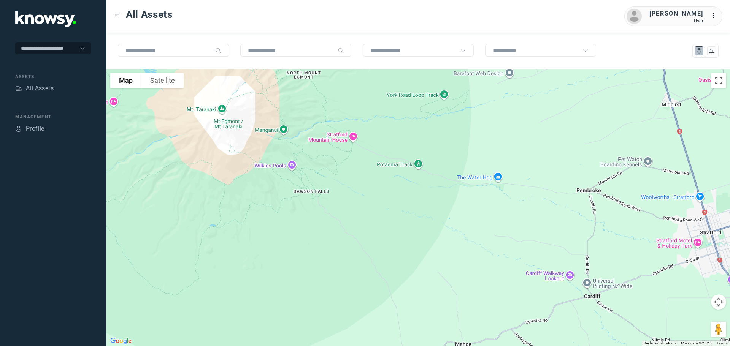
drag, startPoint x: 270, startPoint y: 205, endPoint x: 268, endPoint y: 230, distance: 24.4
click at [268, 230] on div at bounding box center [417, 207] width 623 height 277
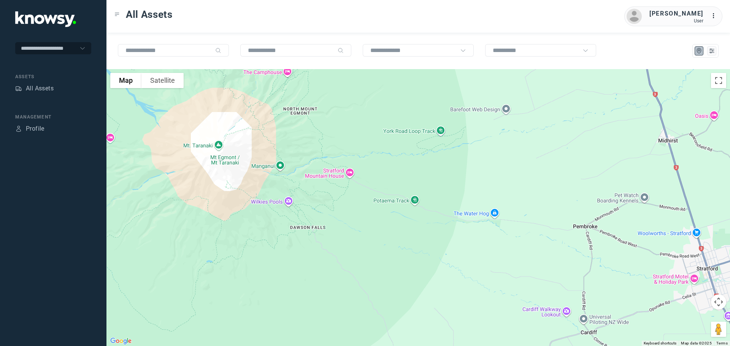
drag, startPoint x: 269, startPoint y: 221, endPoint x: 267, endPoint y: 237, distance: 16.5
click at [267, 237] on div at bounding box center [417, 207] width 623 height 277
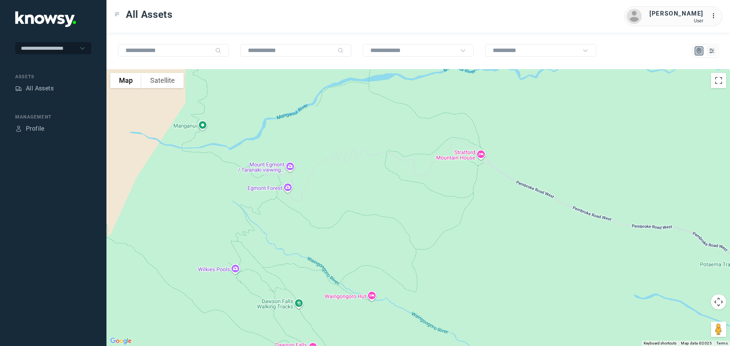
drag, startPoint x: 323, startPoint y: 182, endPoint x: 315, endPoint y: 205, distance: 23.7
click at [315, 205] on div at bounding box center [417, 207] width 623 height 277
